Goal: Transaction & Acquisition: Book appointment/travel/reservation

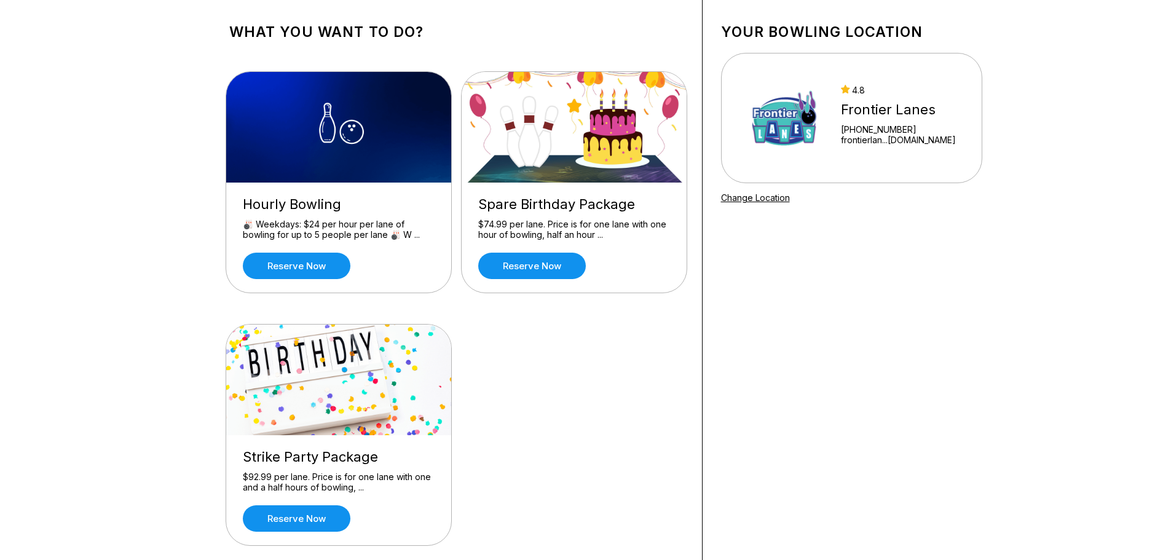
scroll to position [123, 0]
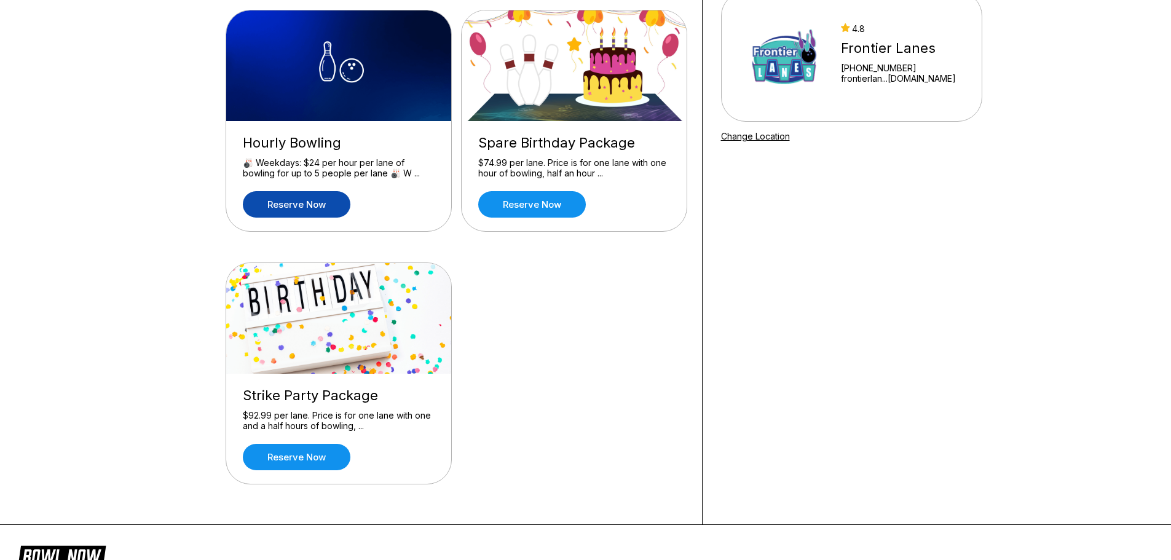
click at [305, 202] on link "Reserve now" at bounding box center [297, 204] width 108 height 26
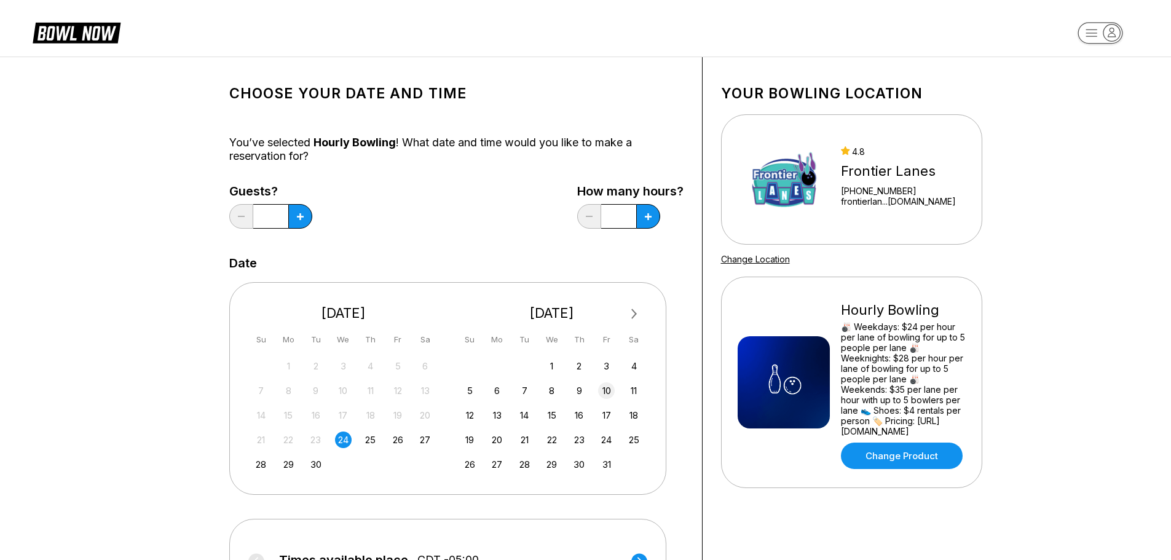
click at [610, 391] on div "10" at bounding box center [606, 390] width 17 height 17
click at [647, 218] on icon at bounding box center [648, 216] width 7 height 7
type input "***"
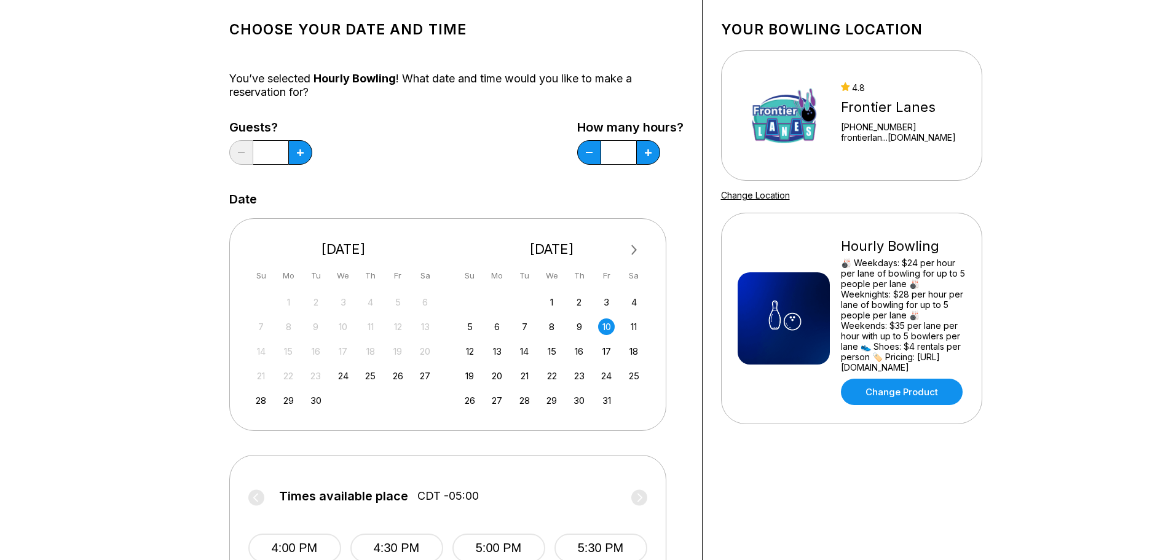
scroll to position [246, 0]
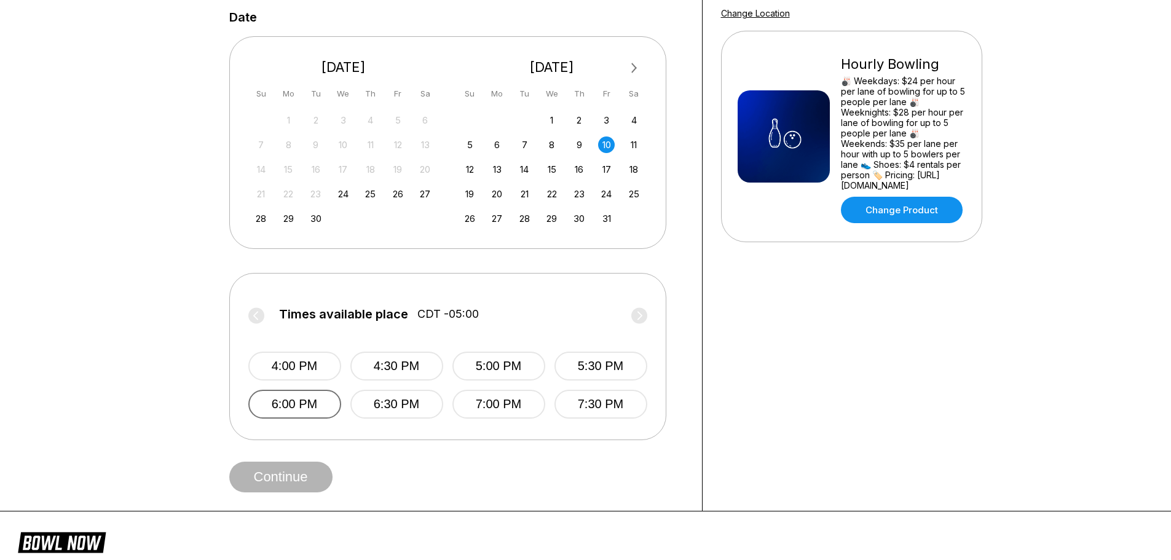
click at [302, 404] on button "6:00 PM" at bounding box center [294, 404] width 93 height 29
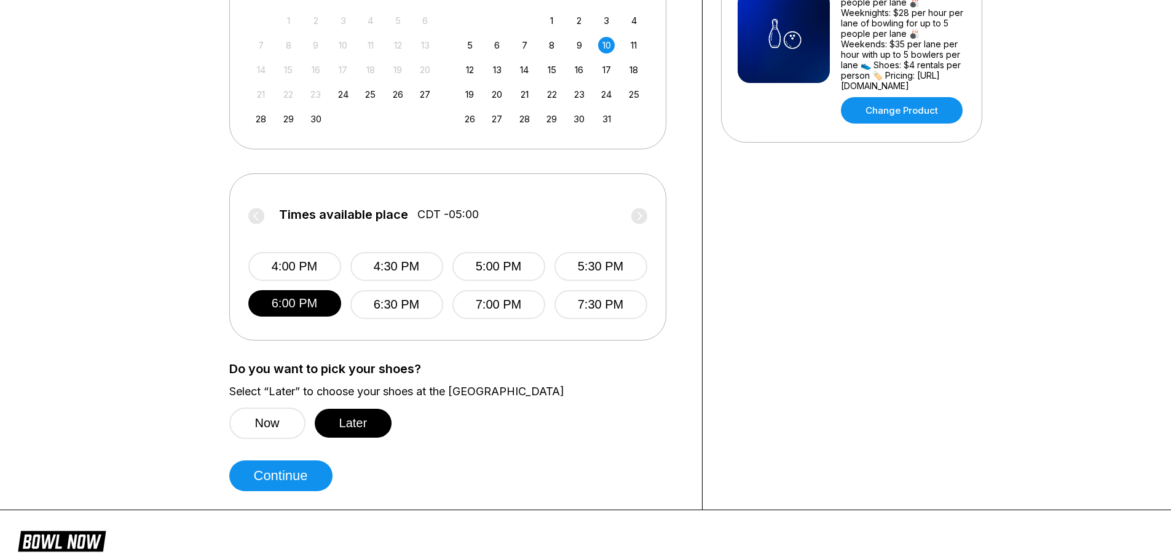
scroll to position [61, 0]
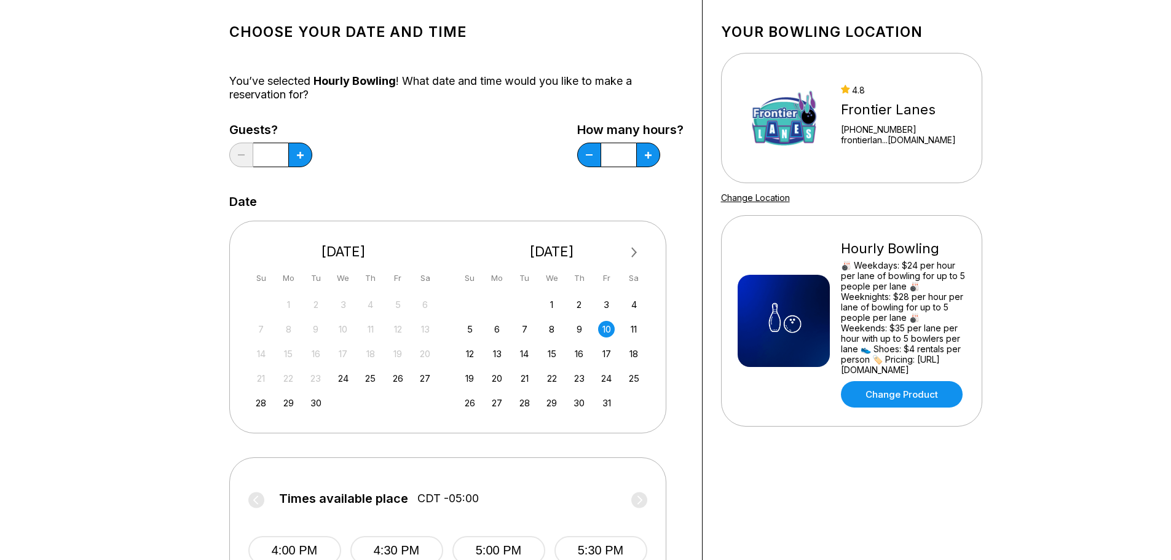
click at [279, 151] on input "*" at bounding box center [270, 155] width 35 height 25
click at [299, 151] on button at bounding box center [300, 155] width 24 height 25
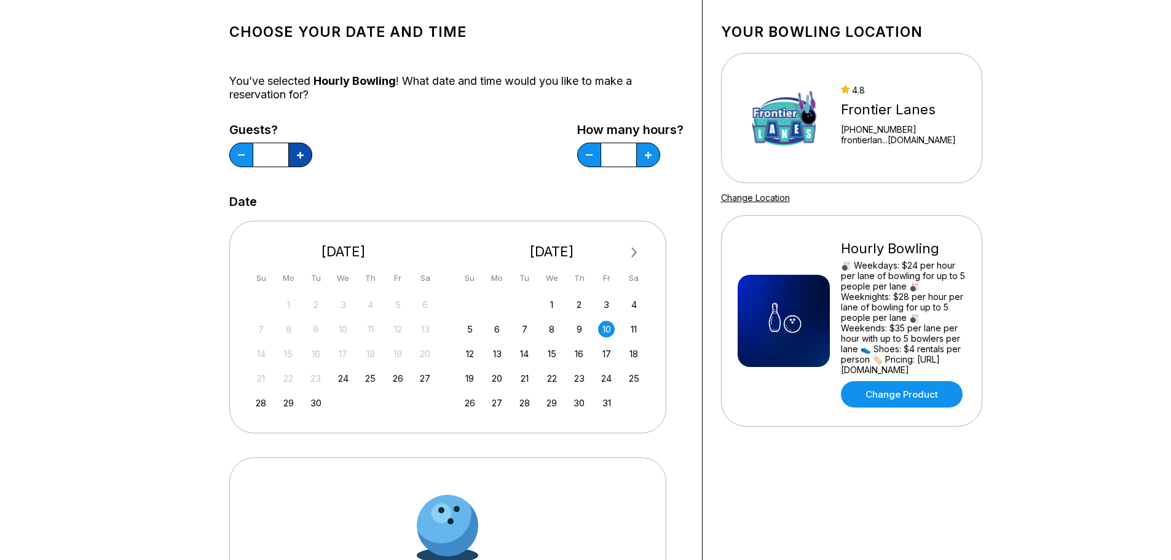
click at [299, 151] on button at bounding box center [300, 155] width 24 height 25
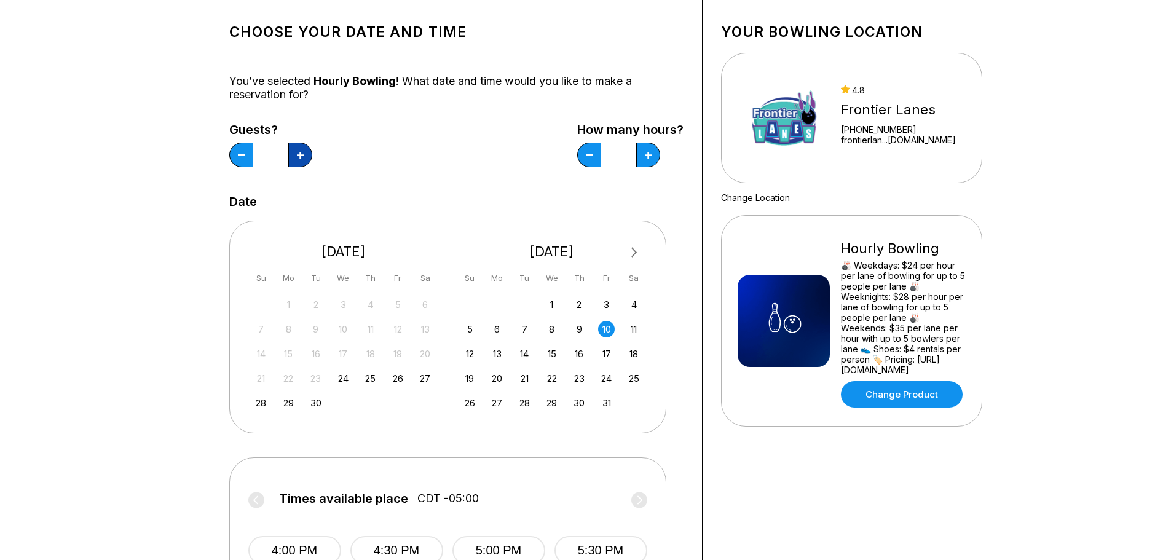
click at [301, 155] on icon at bounding box center [300, 155] width 7 height 7
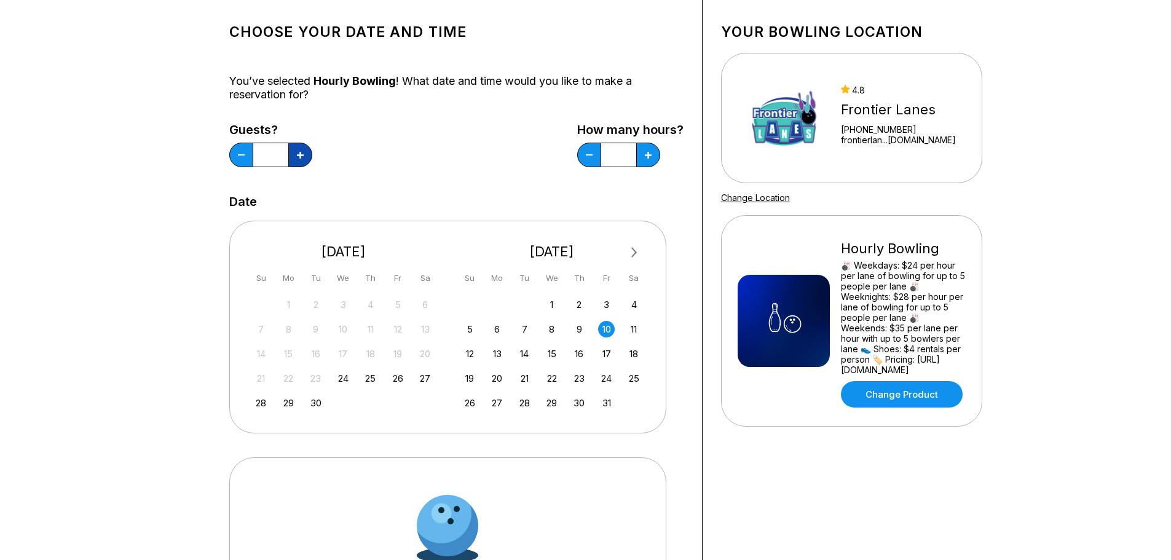
click at [301, 155] on icon at bounding box center [300, 155] width 7 height 7
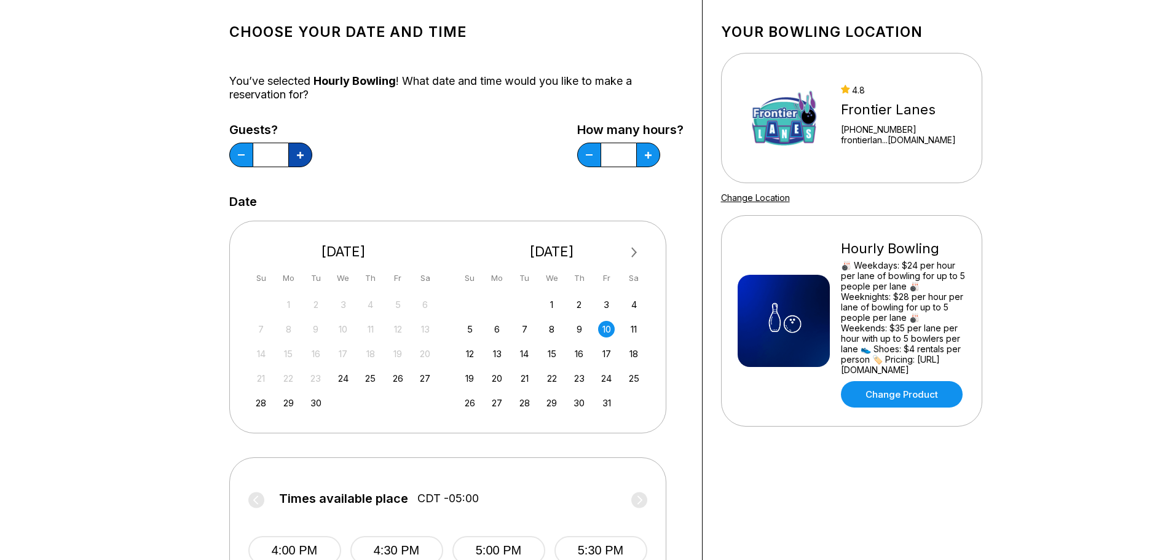
click at [301, 155] on icon at bounding box center [300, 155] width 7 height 7
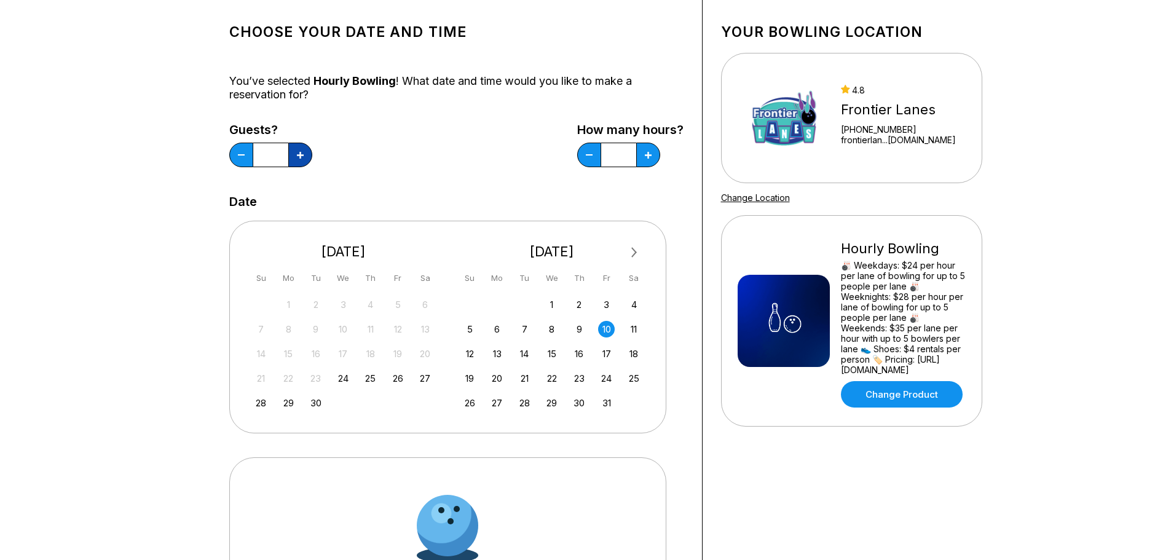
click at [301, 155] on icon at bounding box center [300, 155] width 7 height 7
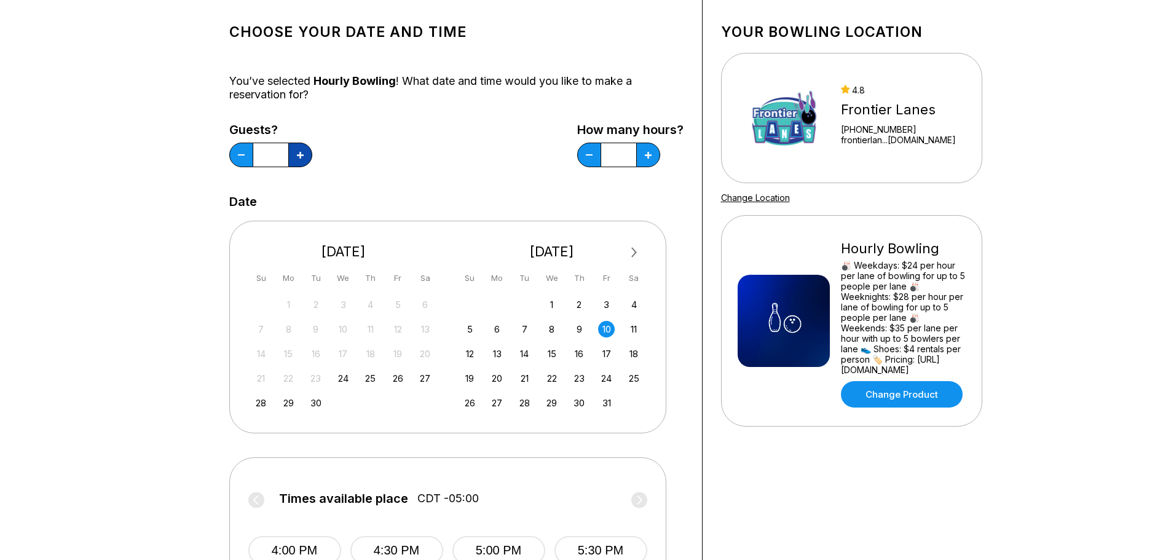
click at [301, 155] on icon at bounding box center [300, 155] width 7 height 7
type input "**"
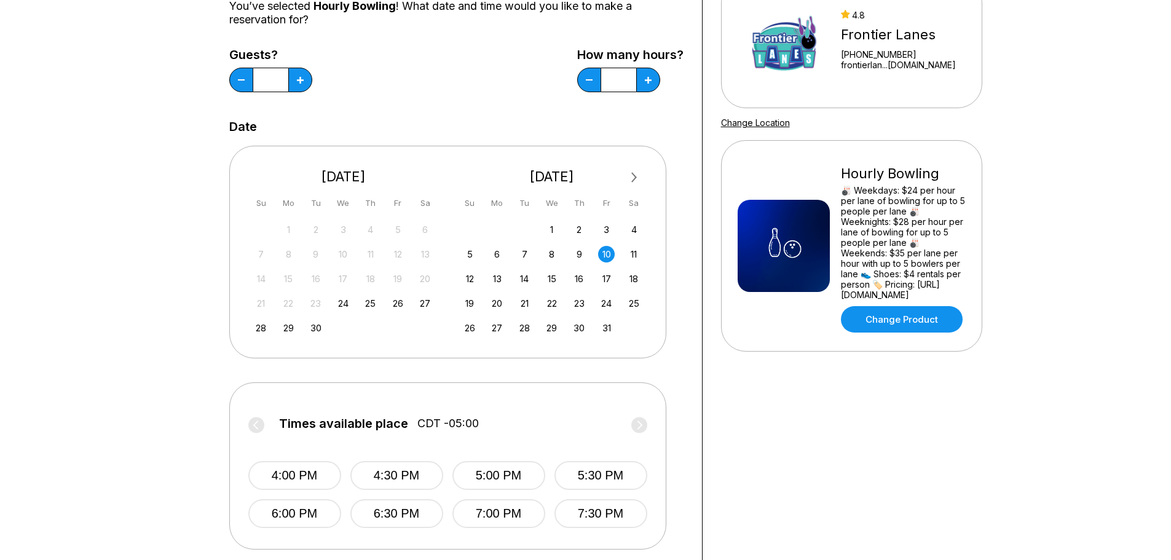
scroll to position [307, 0]
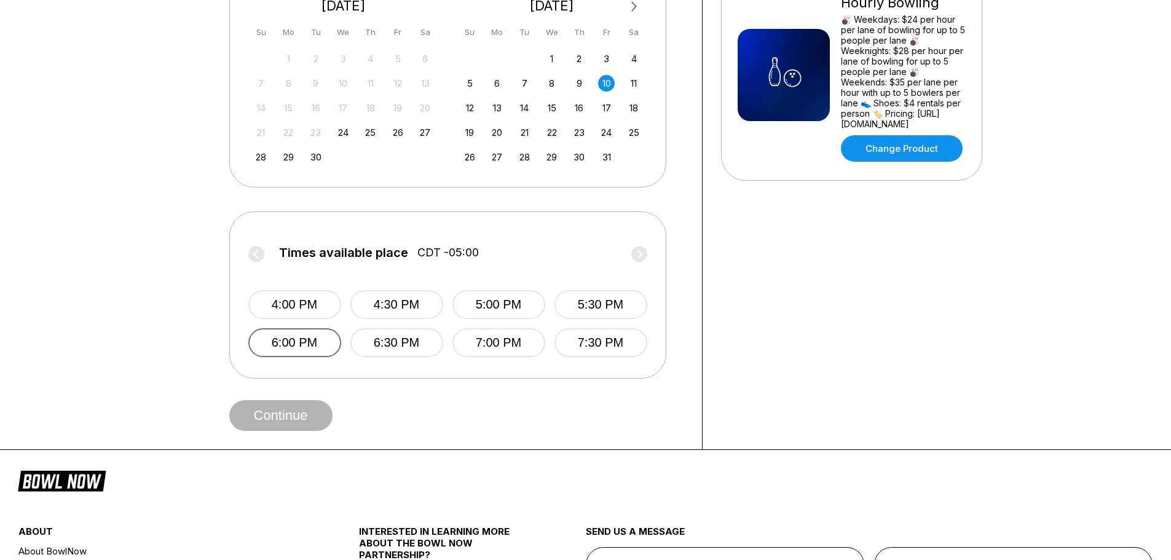
click at [291, 353] on button "6:00 PM" at bounding box center [294, 342] width 93 height 29
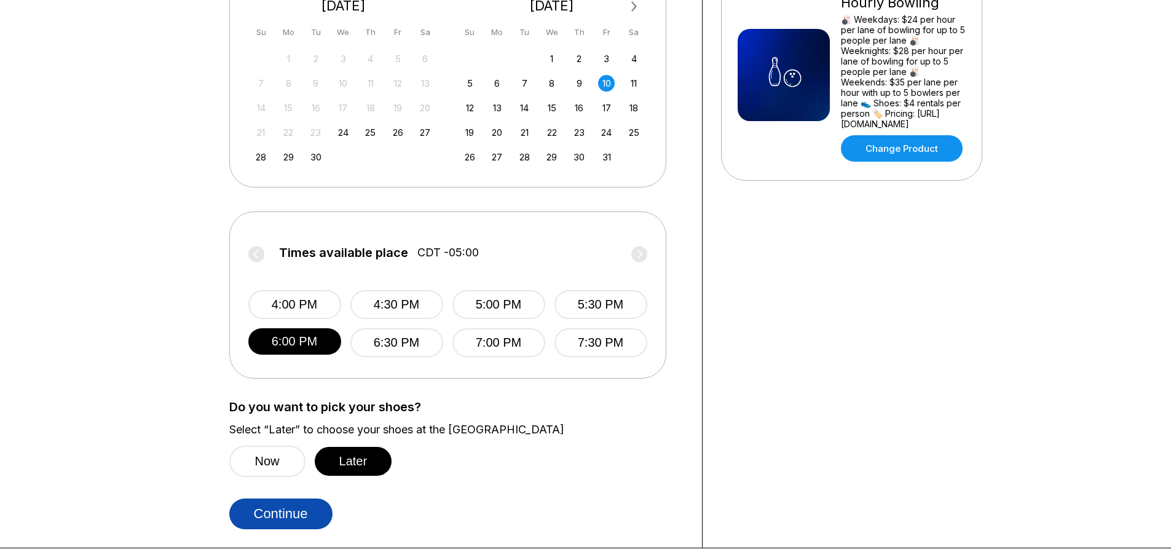
click at [285, 517] on button "Continue" at bounding box center [280, 513] width 103 height 31
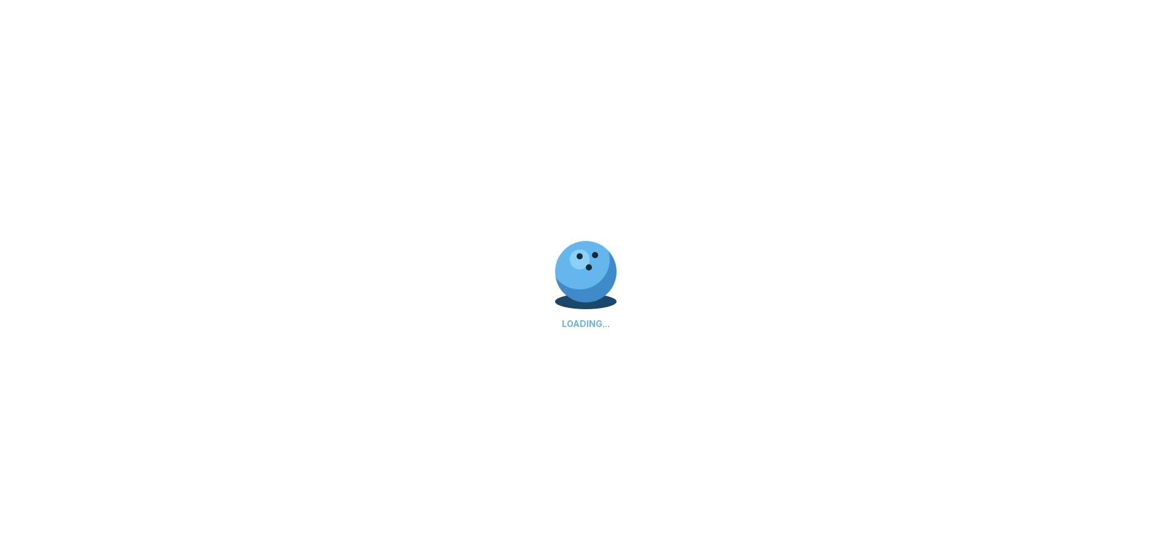
select select "**"
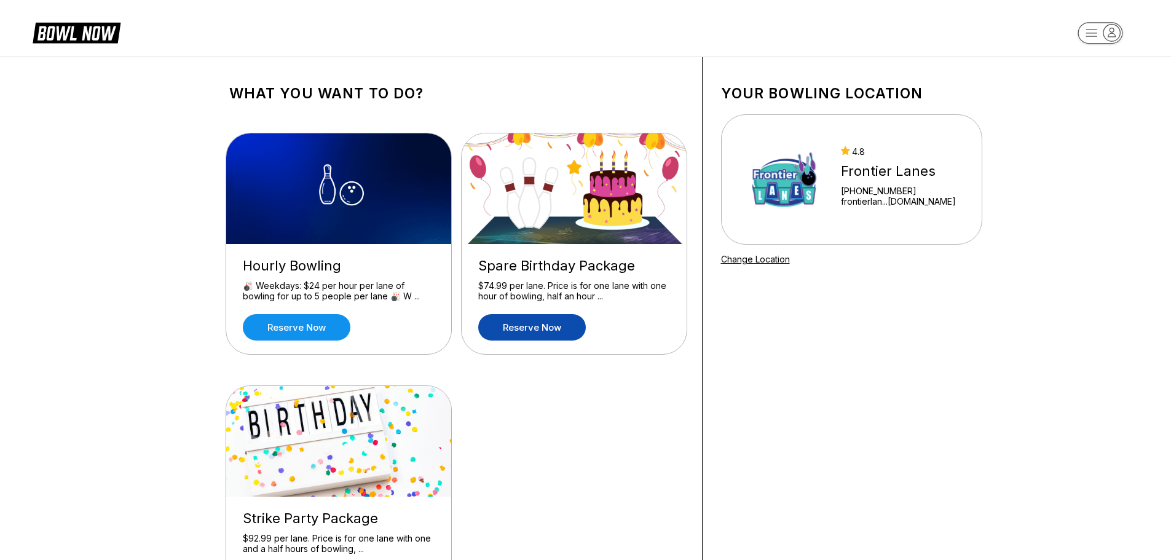
click at [543, 325] on link "Reserve now" at bounding box center [532, 327] width 108 height 26
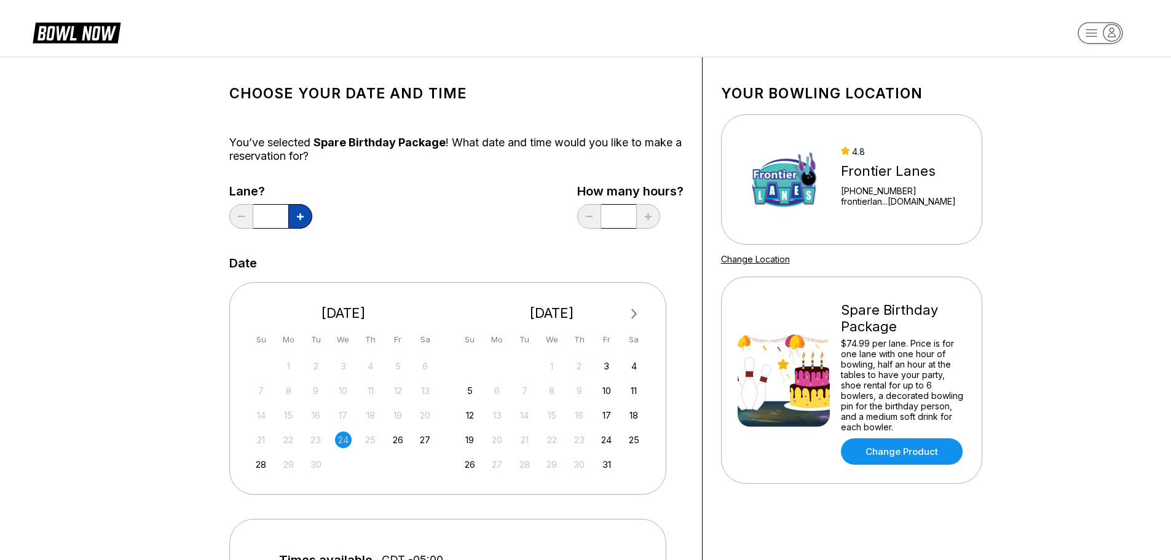
click at [295, 214] on button at bounding box center [300, 216] width 24 height 25
type input "*"
click at [611, 390] on div "10" at bounding box center [606, 390] width 17 height 17
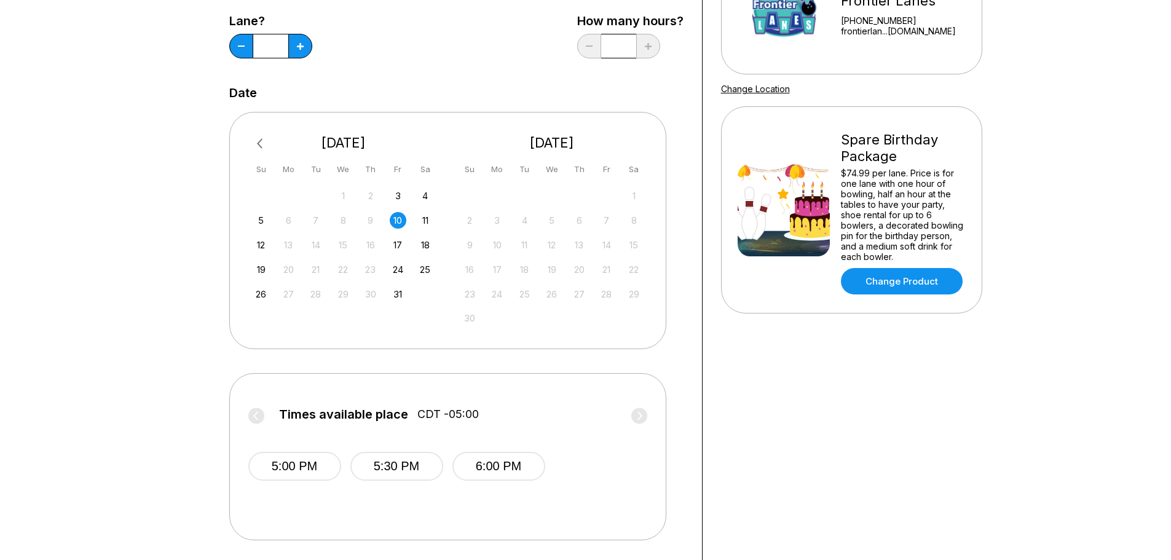
scroll to position [246, 0]
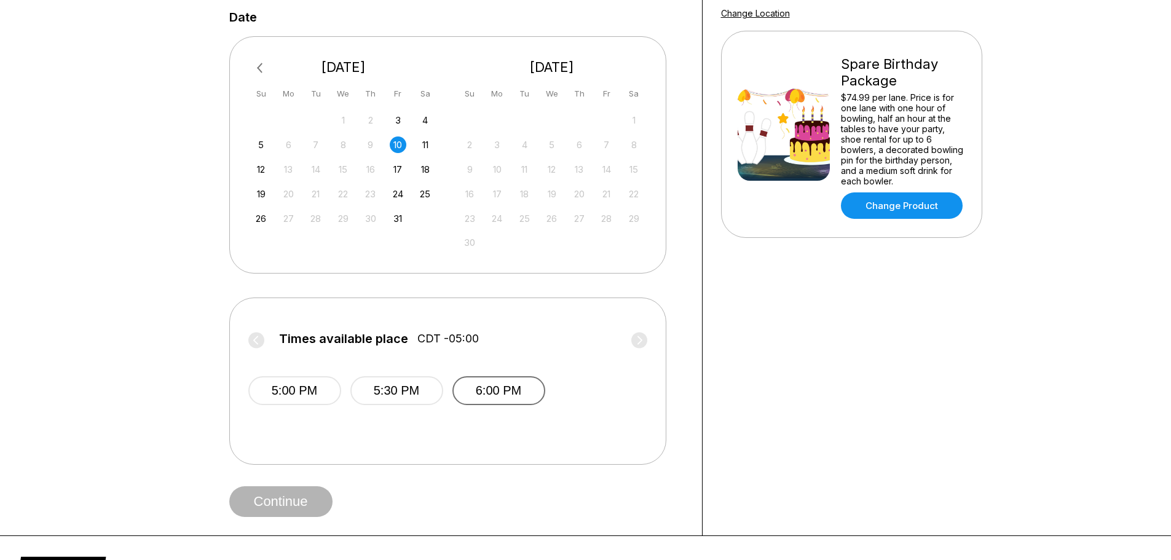
click at [525, 397] on button "6:00 PM" at bounding box center [498, 390] width 93 height 29
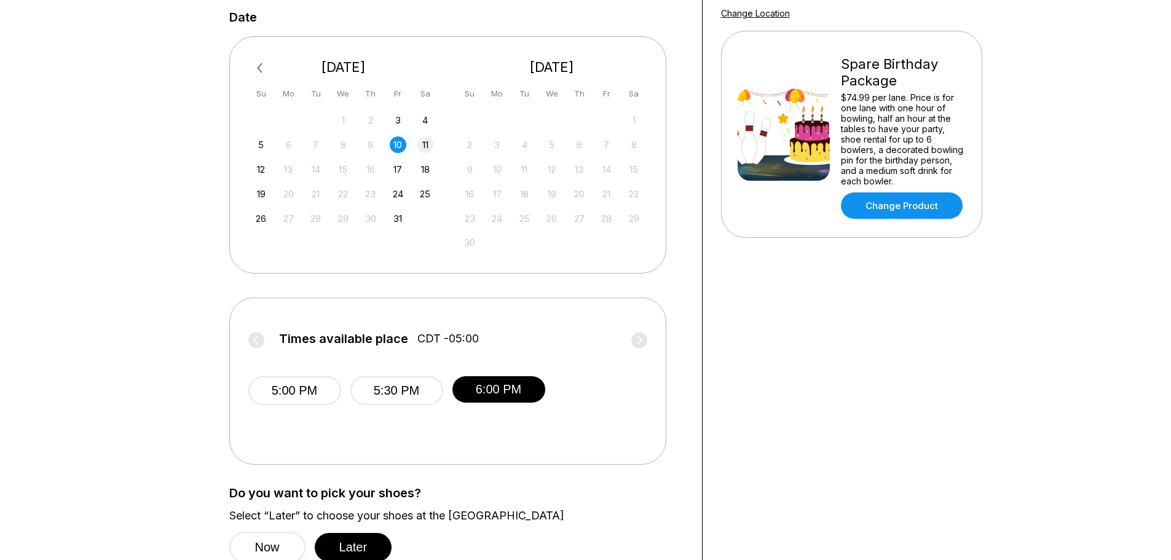
click at [423, 139] on div "11" at bounding box center [425, 144] width 17 height 17
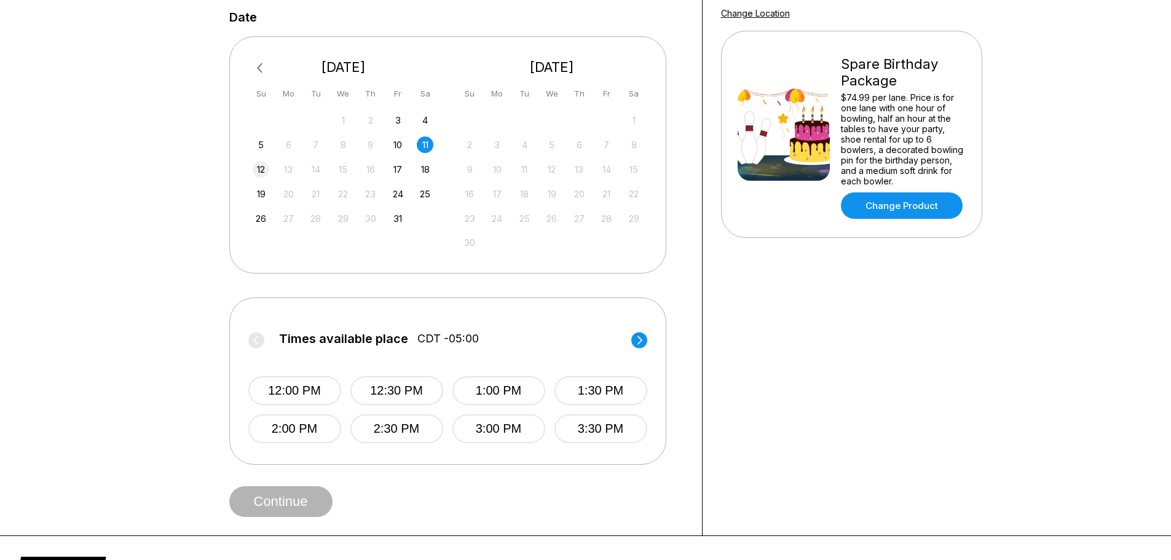
click at [261, 170] on div "12" at bounding box center [261, 169] width 17 height 17
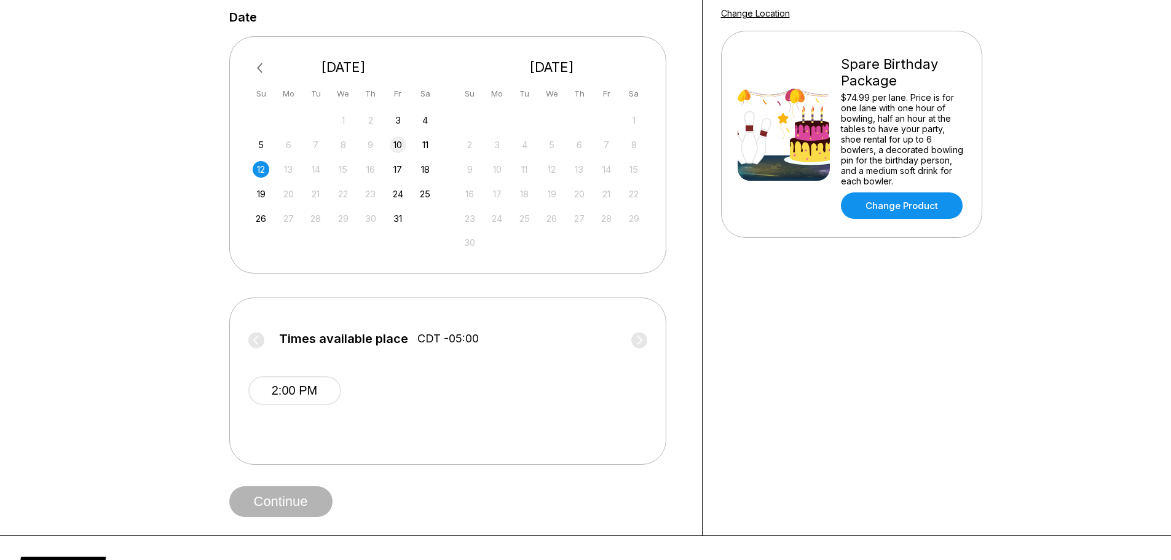
click at [395, 146] on div "10" at bounding box center [398, 144] width 17 height 17
click at [516, 395] on button "6:00 PM" at bounding box center [498, 390] width 93 height 29
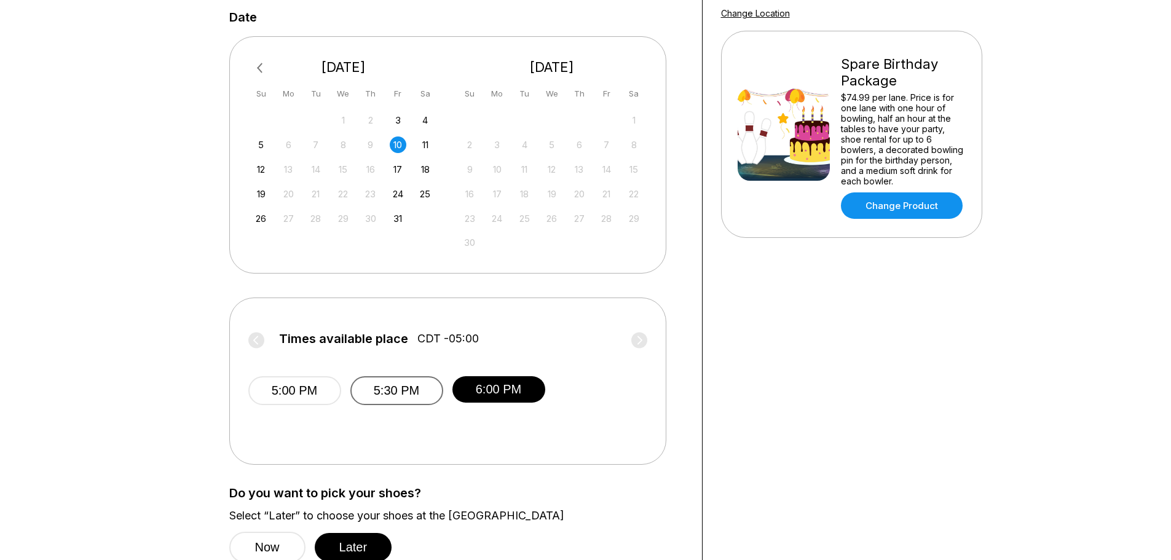
click at [391, 392] on button "5:30 PM" at bounding box center [396, 390] width 93 height 29
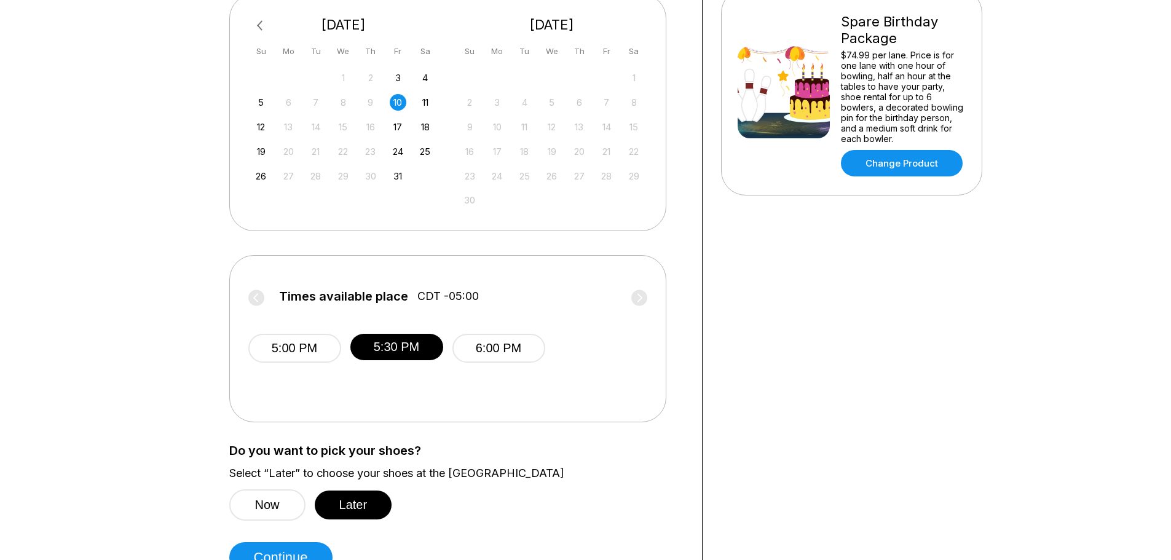
scroll to position [307, 0]
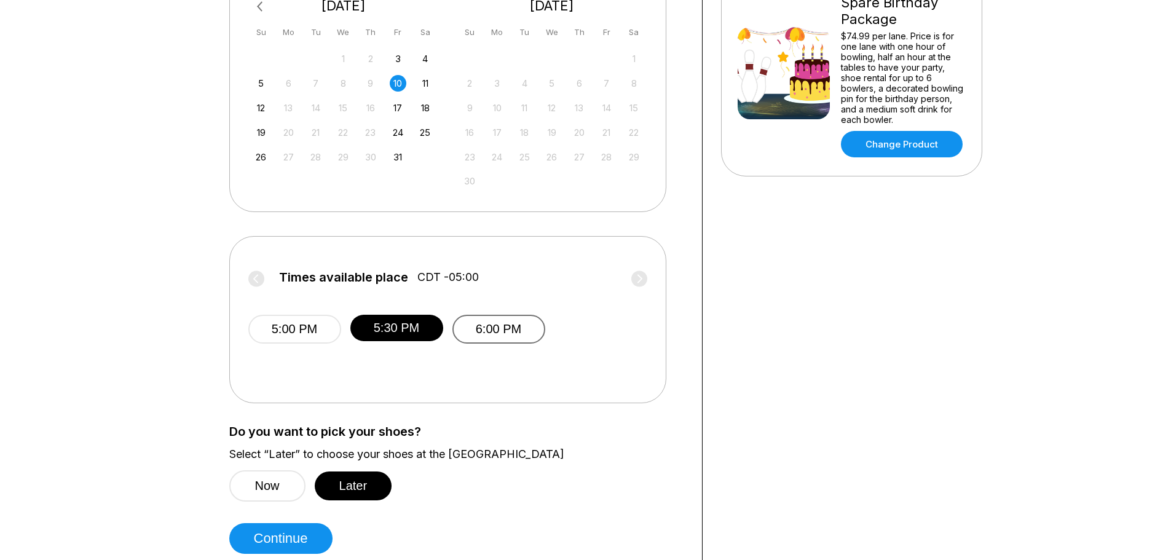
click at [530, 332] on button "6:00 PM" at bounding box center [498, 329] width 93 height 29
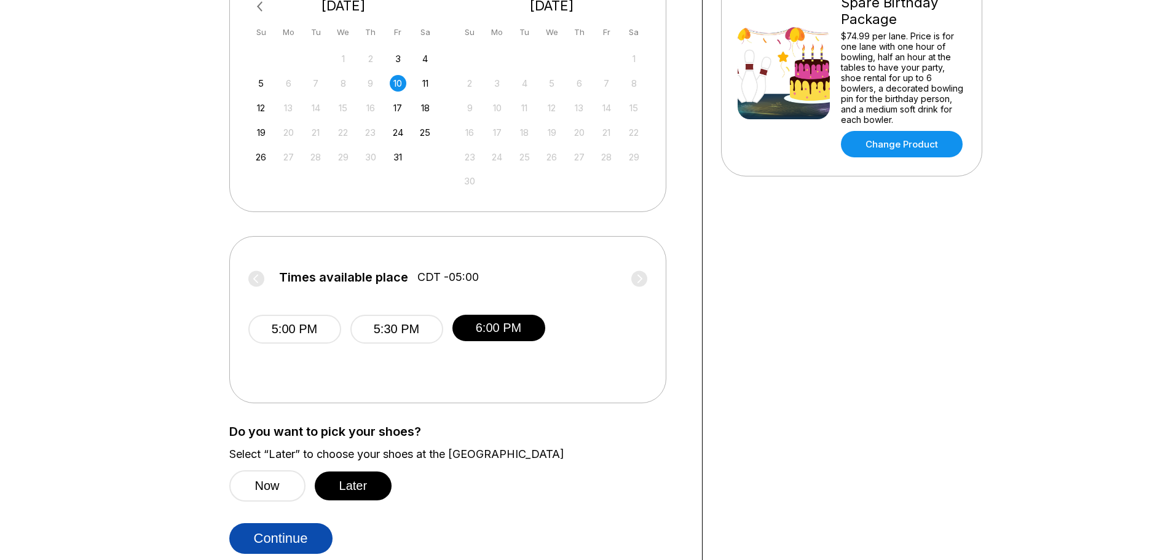
click at [281, 533] on button "Continue" at bounding box center [280, 538] width 103 height 31
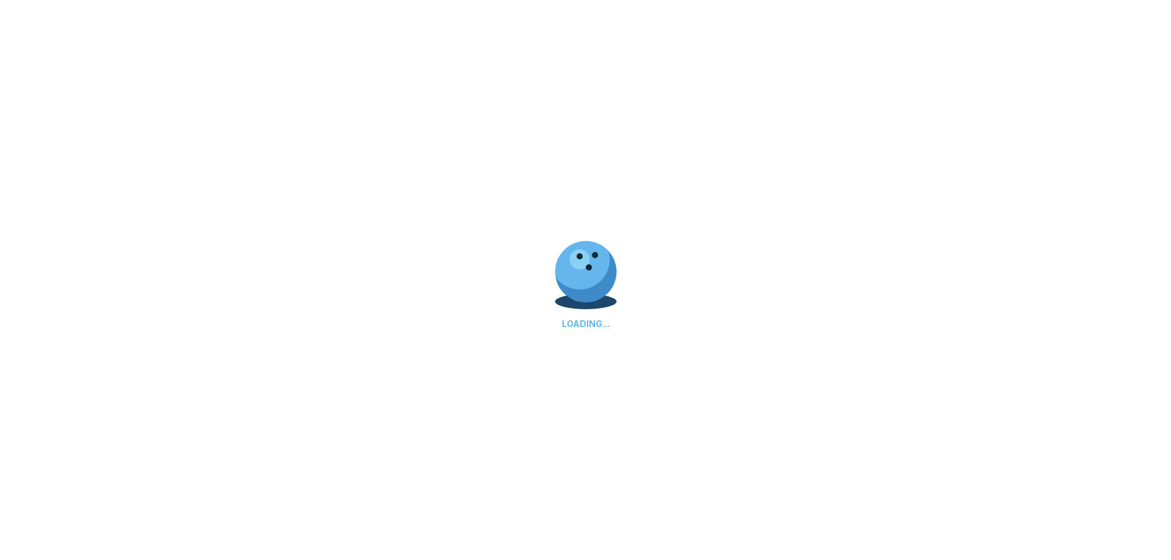
select select "**"
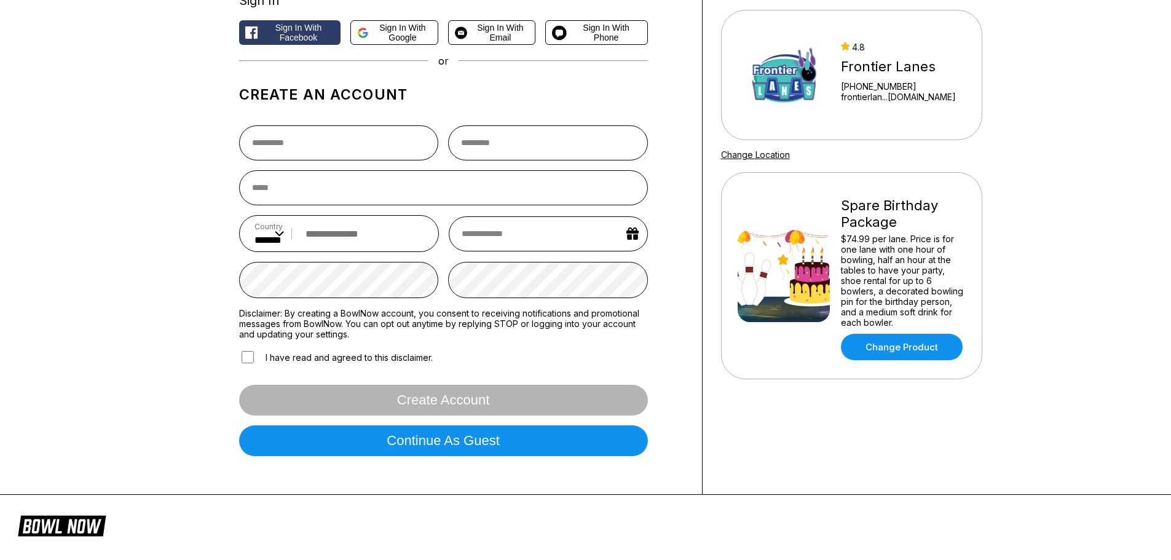
scroll to position [123, 0]
